Goal: Task Accomplishment & Management: Manage account settings

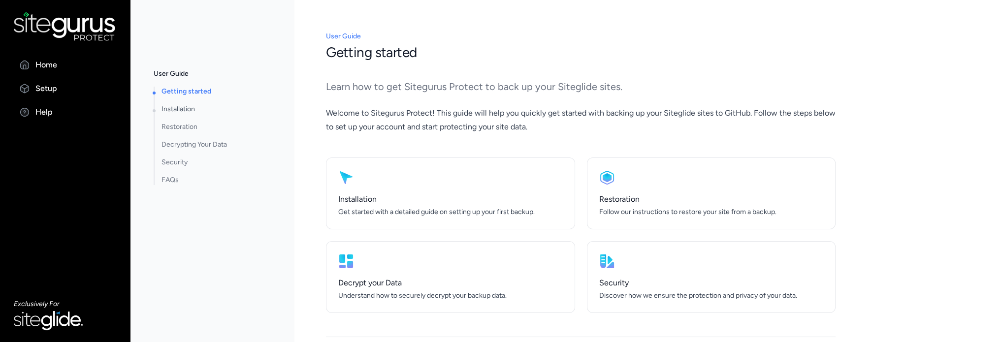
click at [184, 106] on link "Installation" at bounding box center [209, 109] width 108 height 10
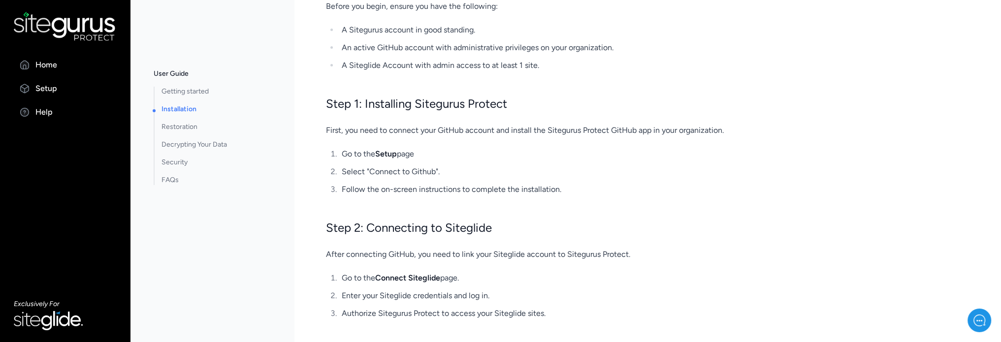
scroll to position [164, 0]
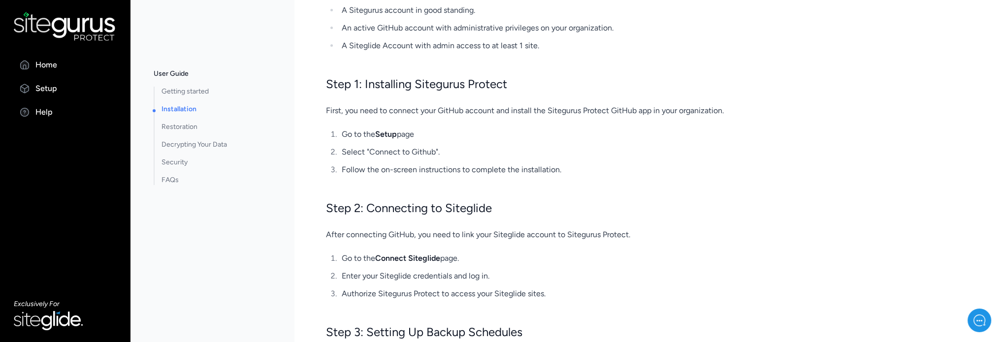
click at [424, 260] on link "Connect Siteglide" at bounding box center [407, 258] width 65 height 9
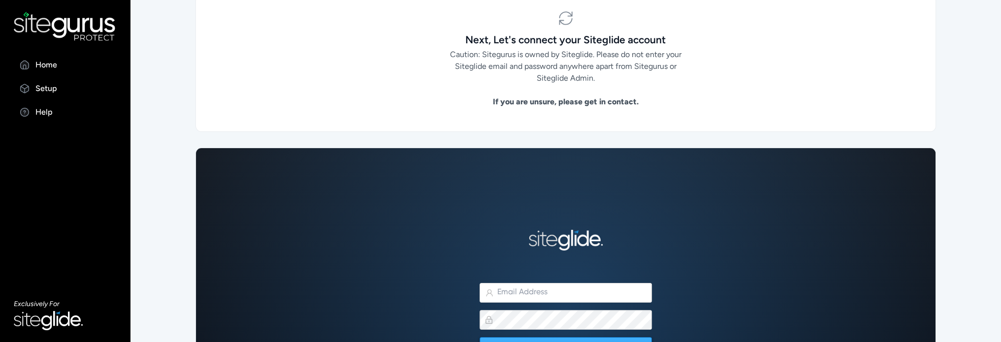
scroll to position [152, 0]
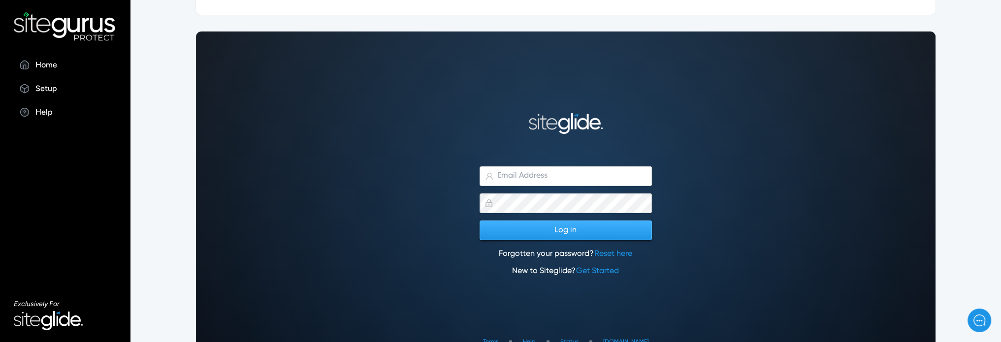
type input "matt.jones@wysi.co.uk"
drag, startPoint x: 582, startPoint y: 221, endPoint x: 603, endPoint y: 230, distance: 23.0
click at [603, 230] on button "Log in" at bounding box center [566, 231] width 172 height 20
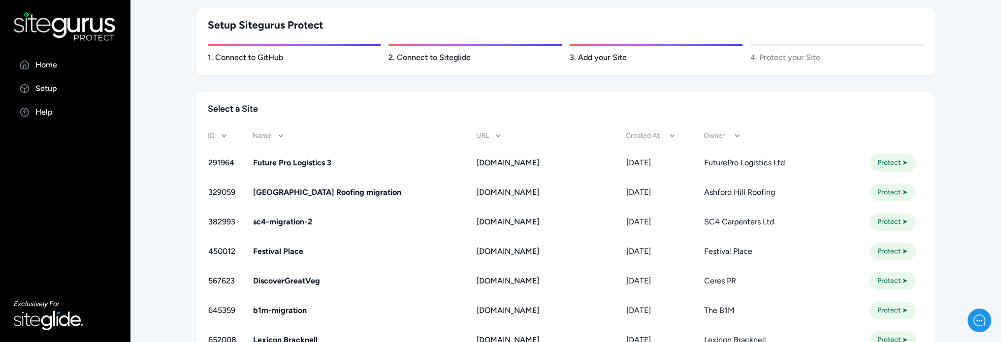
click at [361, 214] on td "sc4-migration-2" at bounding box center [365, 222] width 224 height 30
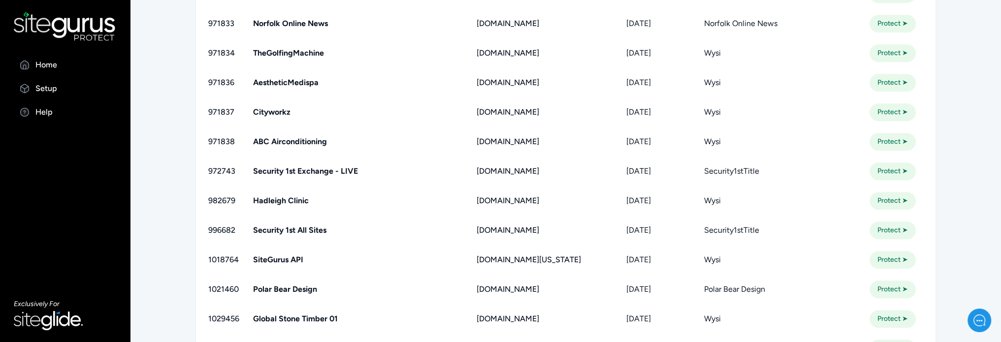
click at [901, 233] on link "Protect ➤" at bounding box center [893, 231] width 46 height 18
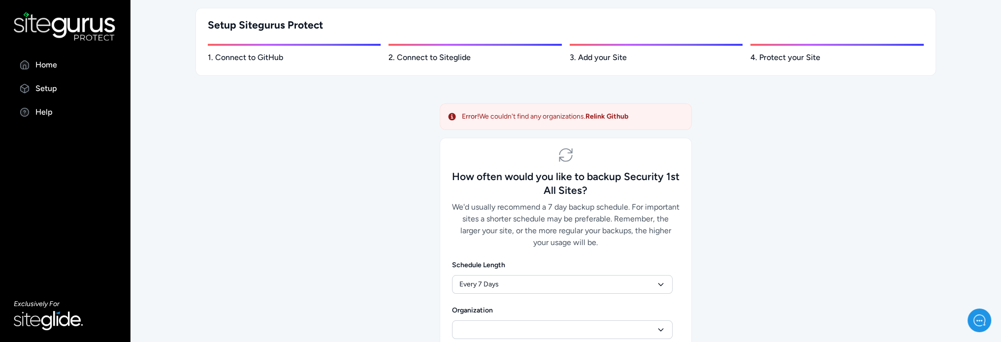
click at [619, 113] on link "Relink Github" at bounding box center [607, 116] width 43 height 8
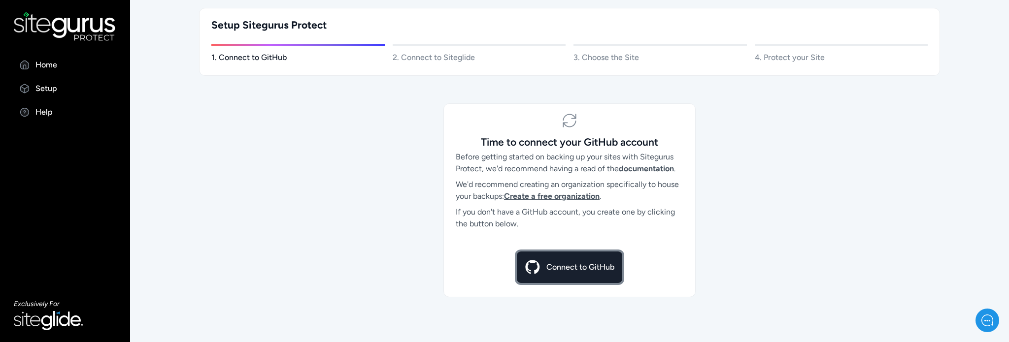
click at [593, 265] on p "Connect to GitHub" at bounding box center [580, 268] width 68 height 12
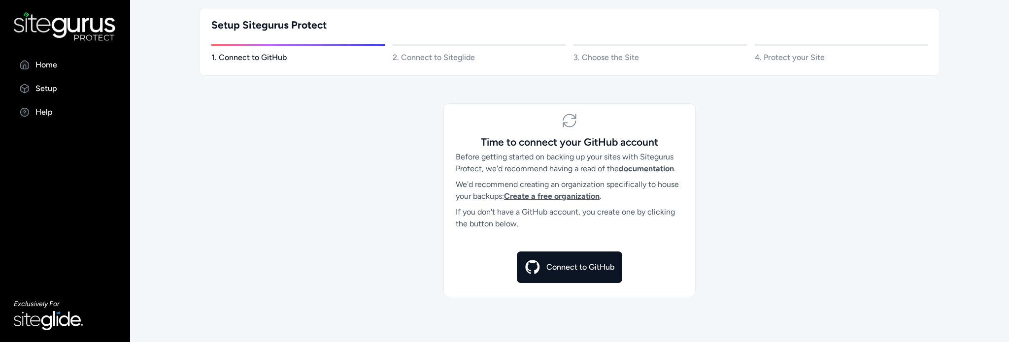
click at [270, 55] on p "1. Connect to GitHub" at bounding box center [297, 58] width 173 height 12
click at [534, 267] on img at bounding box center [533, 268] width 16 height 16
click at [44, 65] on p "Home" at bounding box center [46, 65] width 22 height 12
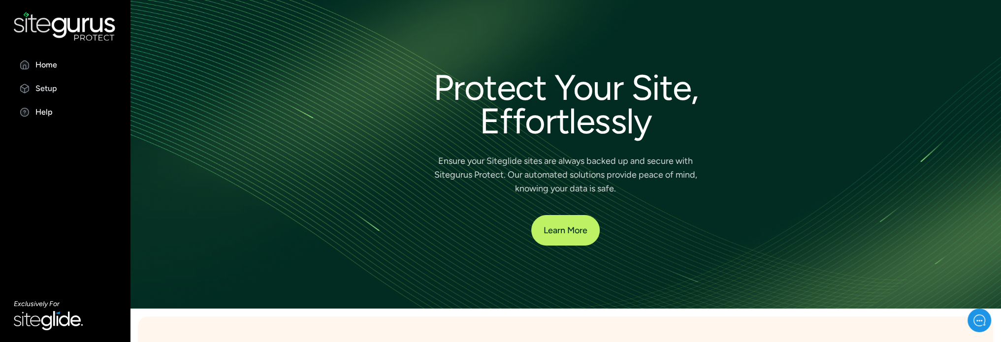
click at [43, 93] on p "Setup" at bounding box center [46, 89] width 22 height 12
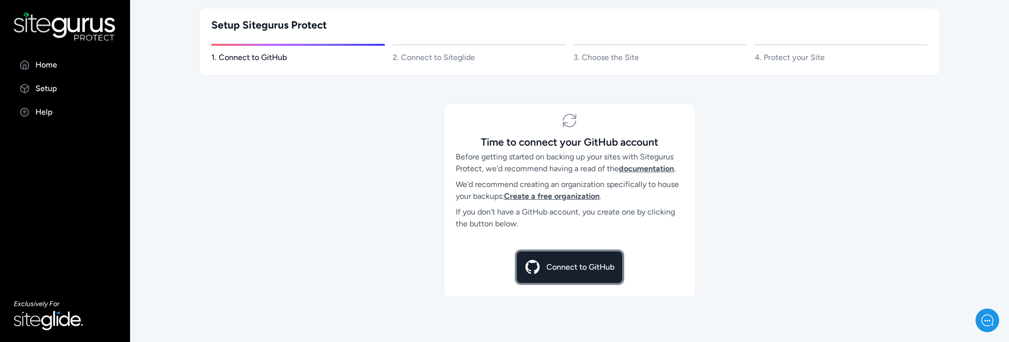
click at [558, 267] on p "Connect to GitHub" at bounding box center [580, 268] width 68 height 12
click at [413, 67] on div "Setup Sitegurus Protect 1. Connect to GitHub 2. Connect to Siteglide 3. Choose …" at bounding box center [569, 42] width 741 height 68
click at [433, 61] on p "2. Connect to Siteglide" at bounding box center [479, 58] width 173 height 12
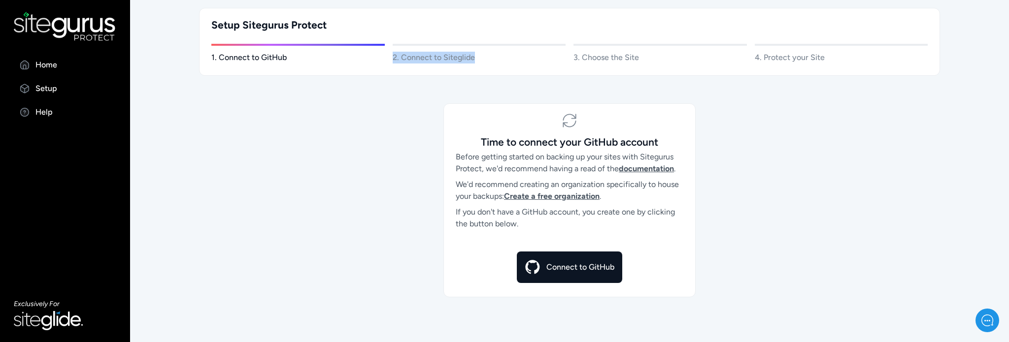
click at [433, 61] on p "2. Connect to Siteglide" at bounding box center [479, 58] width 173 height 12
click at [39, 90] on p "Setup" at bounding box center [46, 89] width 22 height 12
click at [61, 118] on link "Help" at bounding box center [65, 112] width 102 height 12
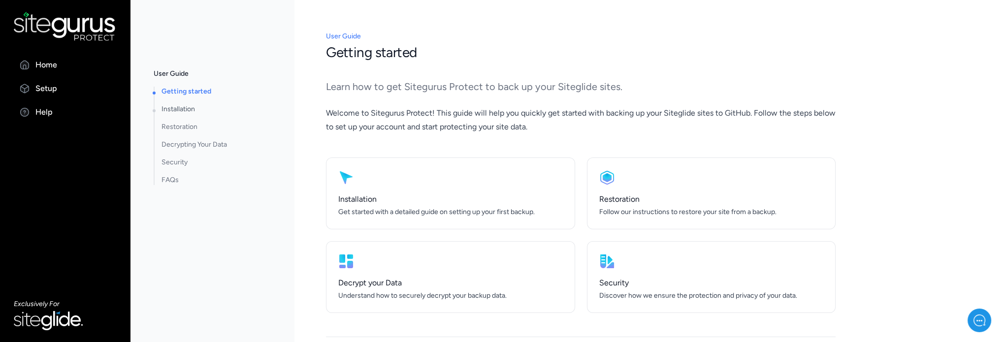
click at [180, 109] on link "Installation" at bounding box center [209, 109] width 108 height 10
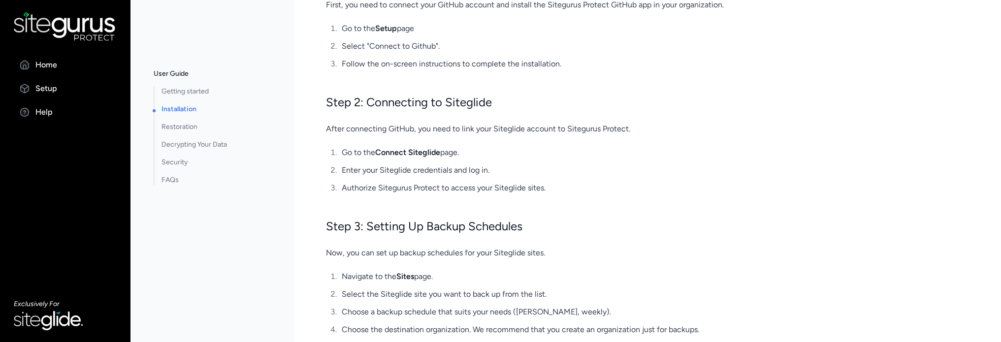
scroll to position [279, 0]
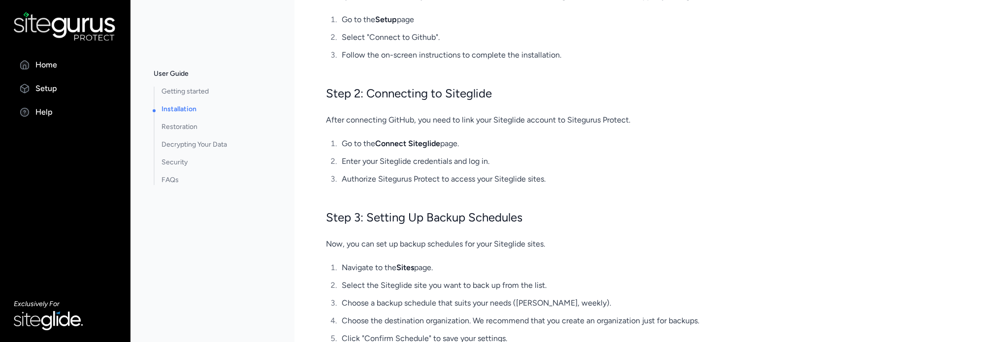
click at [410, 263] on link "Sites" at bounding box center [406, 267] width 18 height 9
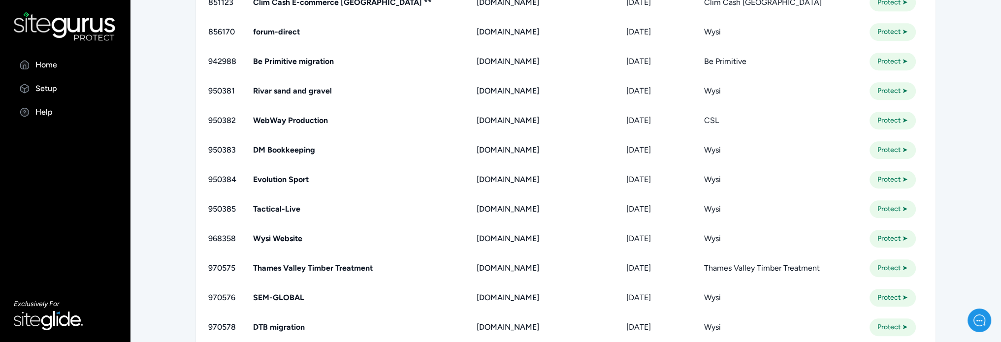
scroll to position [1203, 0]
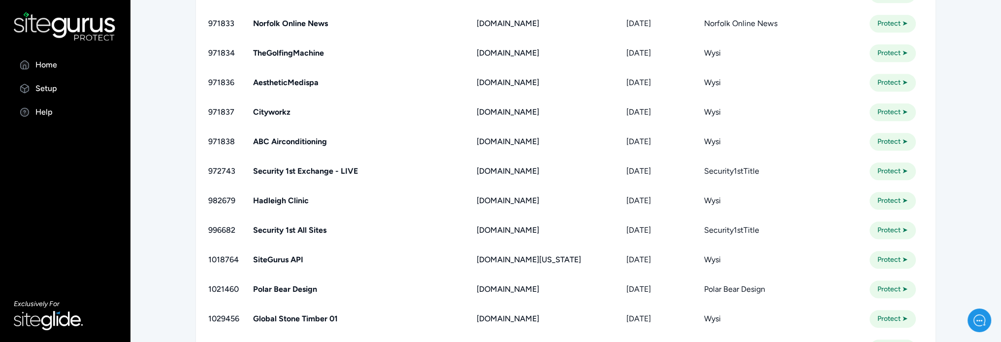
click at [889, 233] on link "Protect ➤" at bounding box center [893, 231] width 46 height 18
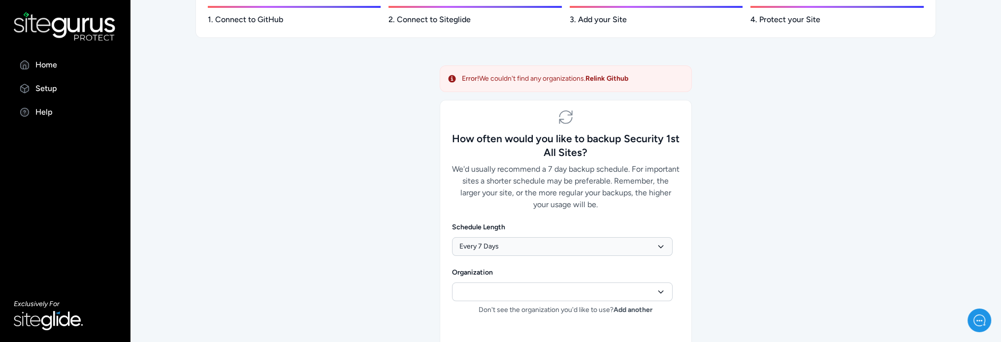
scroll to position [49, 0]
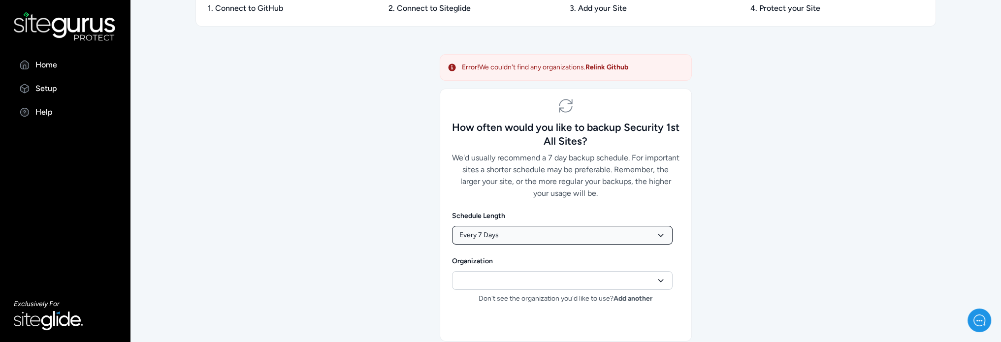
click at [515, 233] on select "Daily Every 2 Days Every 7 Days Fortnightly Monthly" at bounding box center [562, 235] width 221 height 19
select select "daily"
click at [452, 226] on select "Daily Every 2 Days Every 7 Days Fortnightly Monthly" at bounding box center [562, 235] width 221 height 19
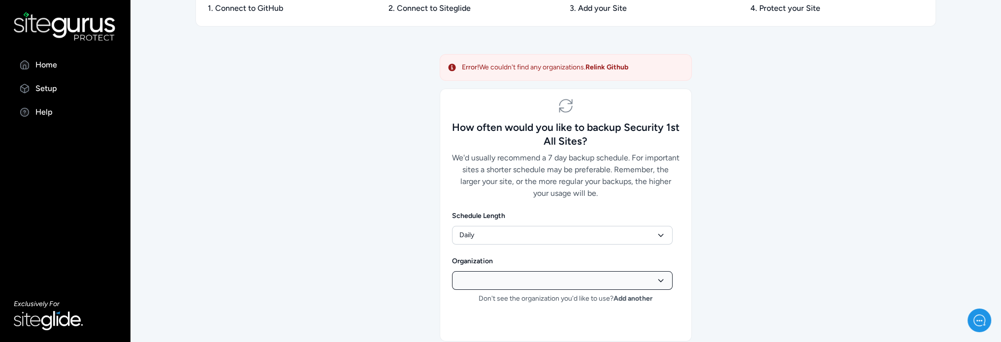
click at [505, 277] on select at bounding box center [562, 280] width 221 height 19
click at [597, 274] on select at bounding box center [562, 280] width 221 height 19
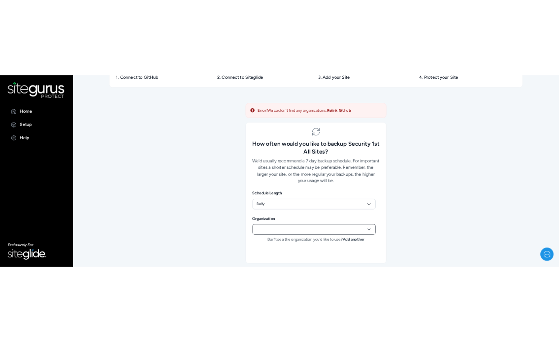
scroll to position [55, 0]
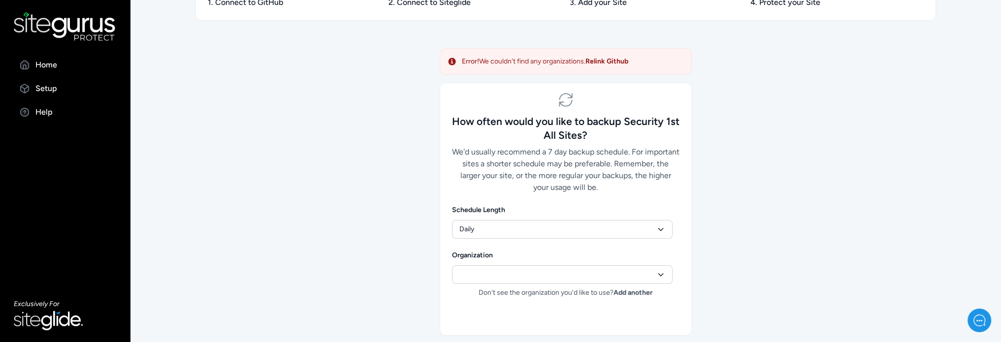
click at [658, 274] on icon at bounding box center [661, 274] width 8 height 11
click at [491, 276] on select at bounding box center [562, 274] width 221 height 19
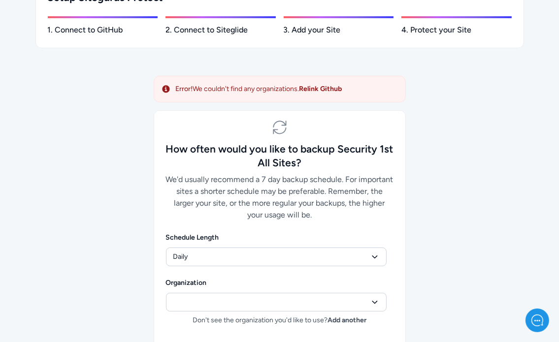
click at [324, 90] on link "Relink Github" at bounding box center [320, 89] width 43 height 8
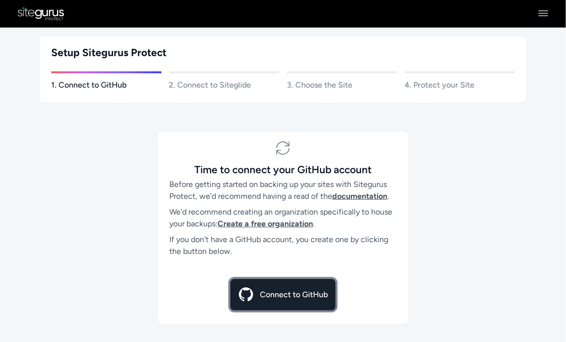
click at [268, 290] on p "Connect to GitHub" at bounding box center [294, 295] width 68 height 12
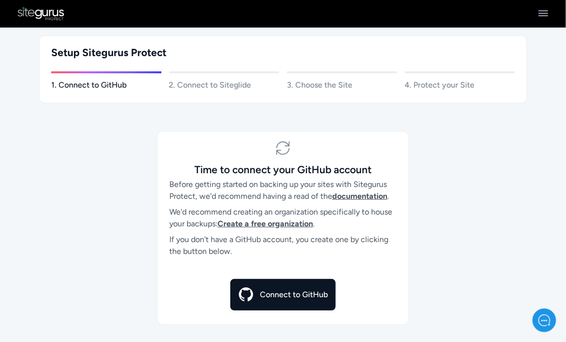
click at [422, 85] on p "4. Protect your Site" at bounding box center [460, 85] width 110 height 12
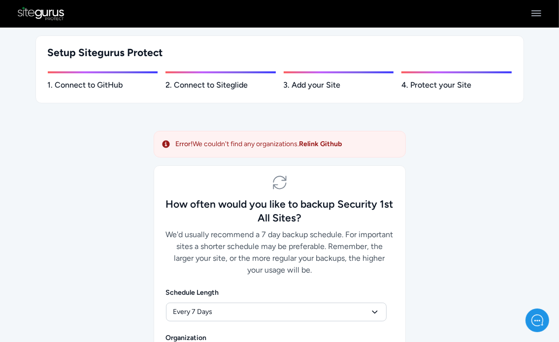
click at [79, 83] on p "1. Connect to GitHub" at bounding box center [103, 85] width 110 height 12
click at [48, 7] on img at bounding box center [41, 14] width 47 height 14
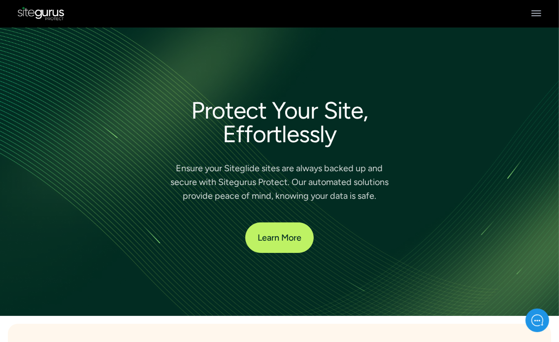
click at [543, 7] on div at bounding box center [279, 14] width 531 height 14
click at [538, 10] on icon at bounding box center [536, 13] width 10 height 6
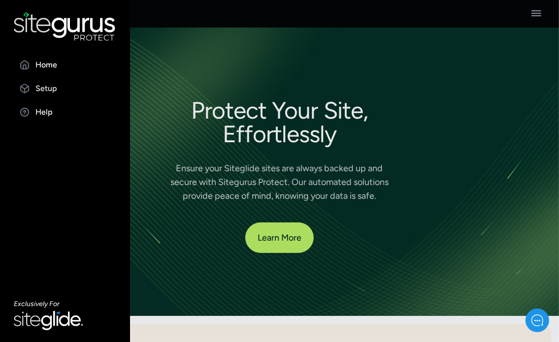
click at [45, 83] on p "Setup" at bounding box center [46, 89] width 22 height 12
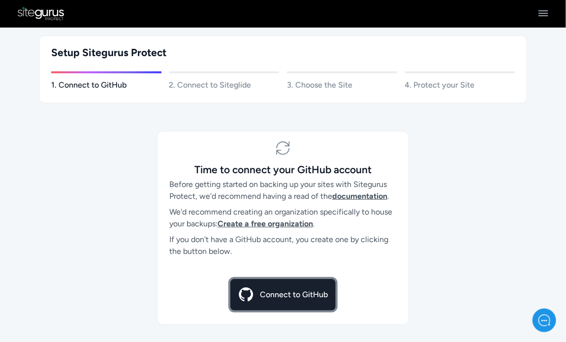
click at [278, 288] on link "Connect to GitHub" at bounding box center [283, 295] width 105 height 32
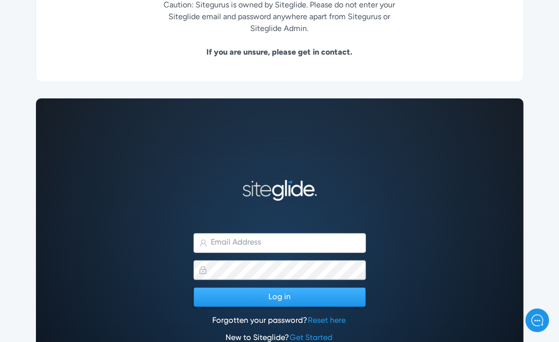
scroll to position [180, 0]
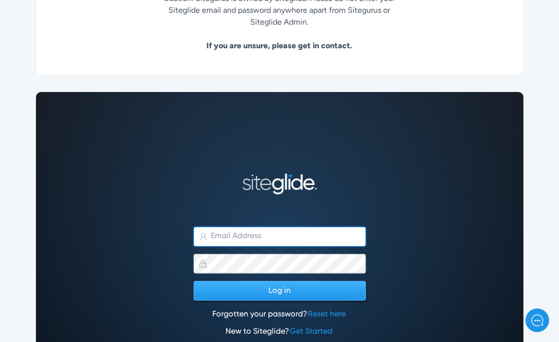
type input "matt.jones@wysi.co.uk"
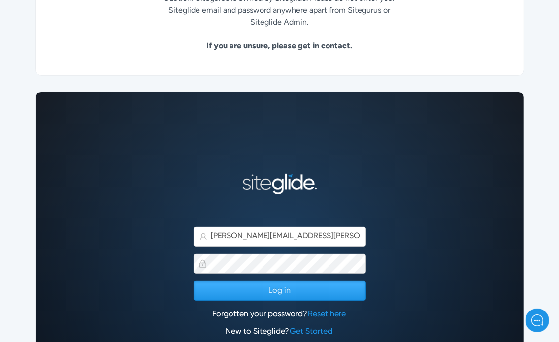
click at [286, 285] on button "Log in" at bounding box center [280, 291] width 172 height 20
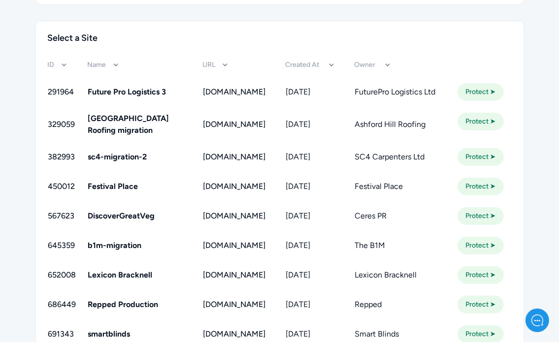
scroll to position [1363, 0]
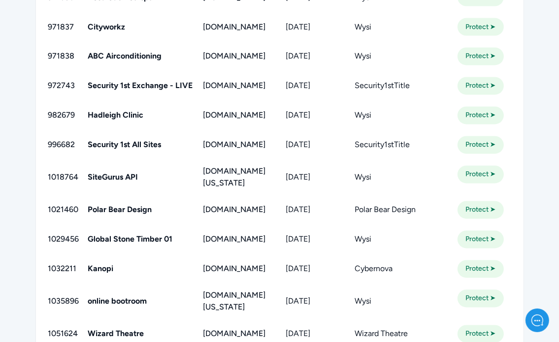
click at [497, 154] on link "Protect ➤" at bounding box center [481, 145] width 46 height 18
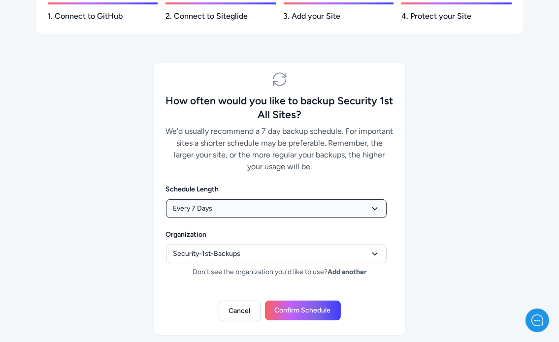
click at [219, 200] on select "Daily Every 2 Days Every 7 Days Fortnightly Monthly" at bounding box center [276, 208] width 221 height 19
select select "daily"
click at [166, 199] on select "Daily Every 2 Days Every 7 Days Fortnightly Monthly" at bounding box center [276, 208] width 221 height 19
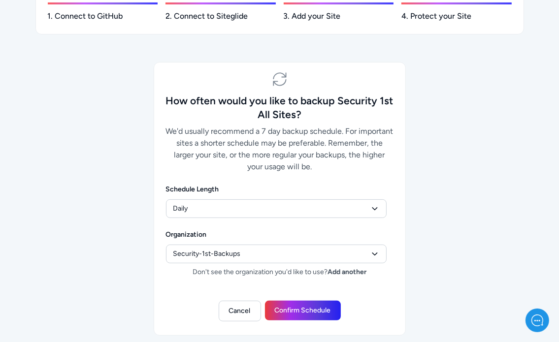
click at [295, 311] on button "Confirm Schedule" at bounding box center [303, 311] width 76 height 20
